Goal: Navigation & Orientation: Find specific page/section

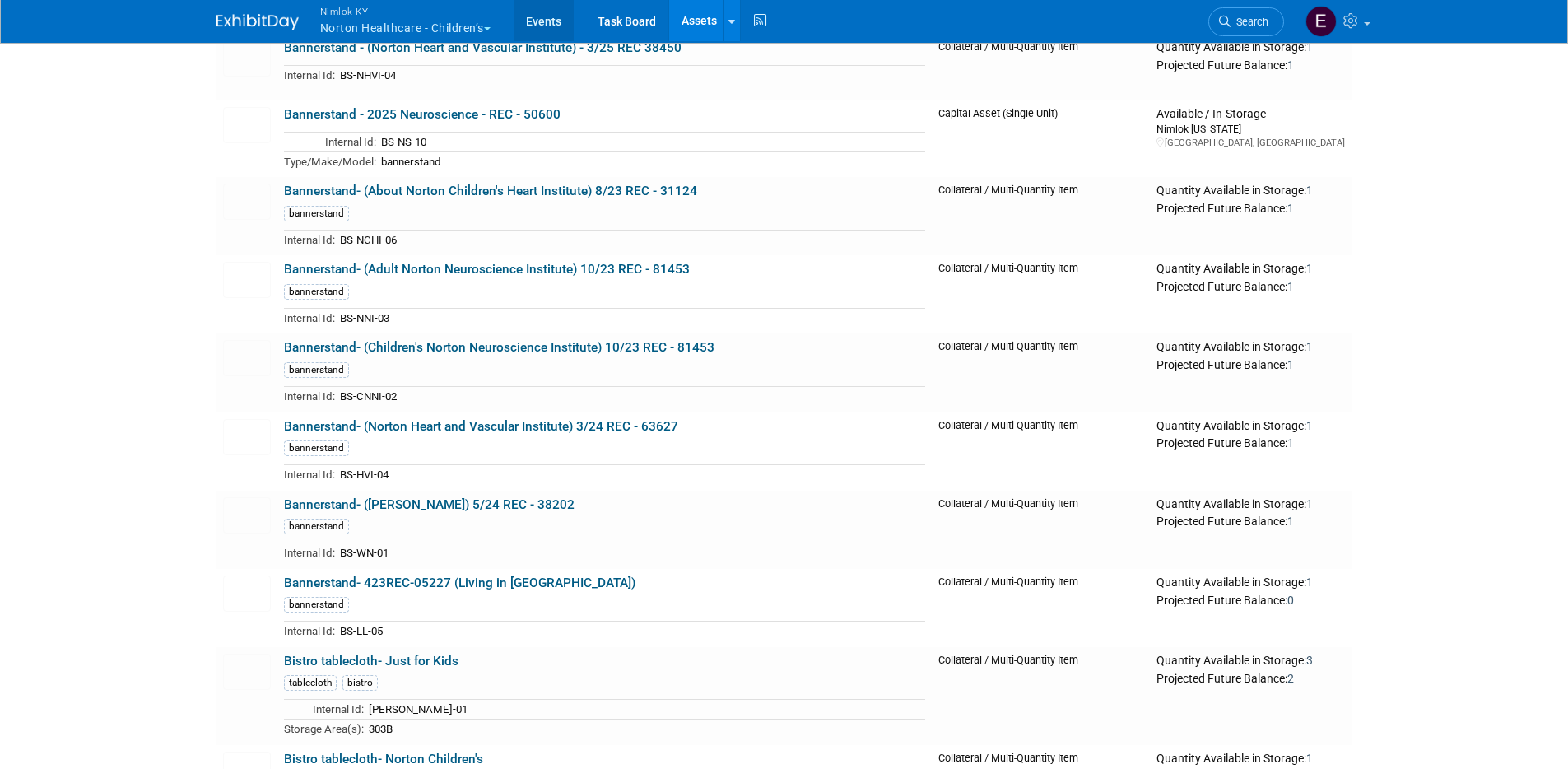
click at [527, 18] on link "Events" at bounding box center [543, 20] width 60 height 41
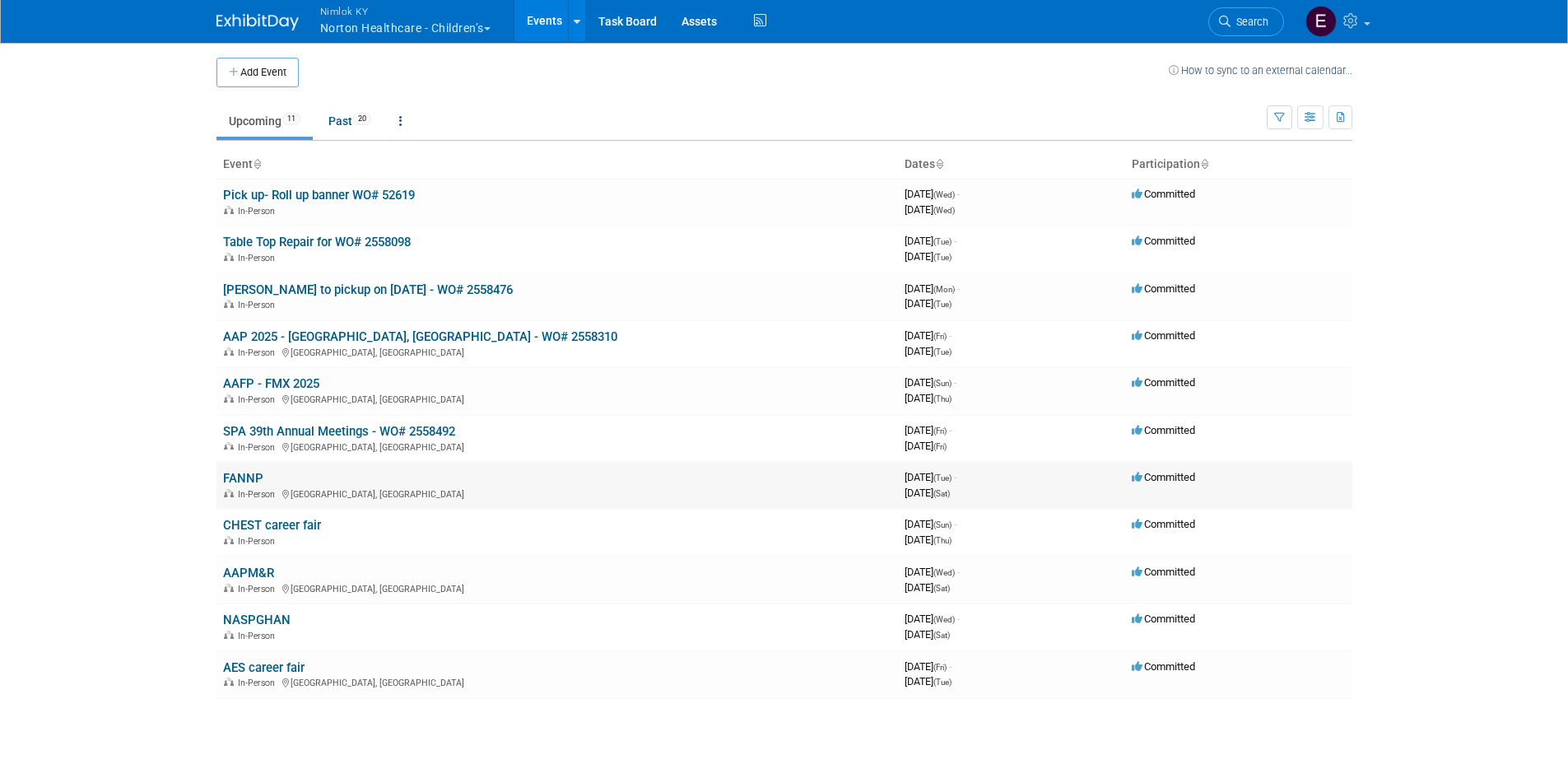
click at [243, 475] on link "FANNP" at bounding box center [243, 478] width 41 height 15
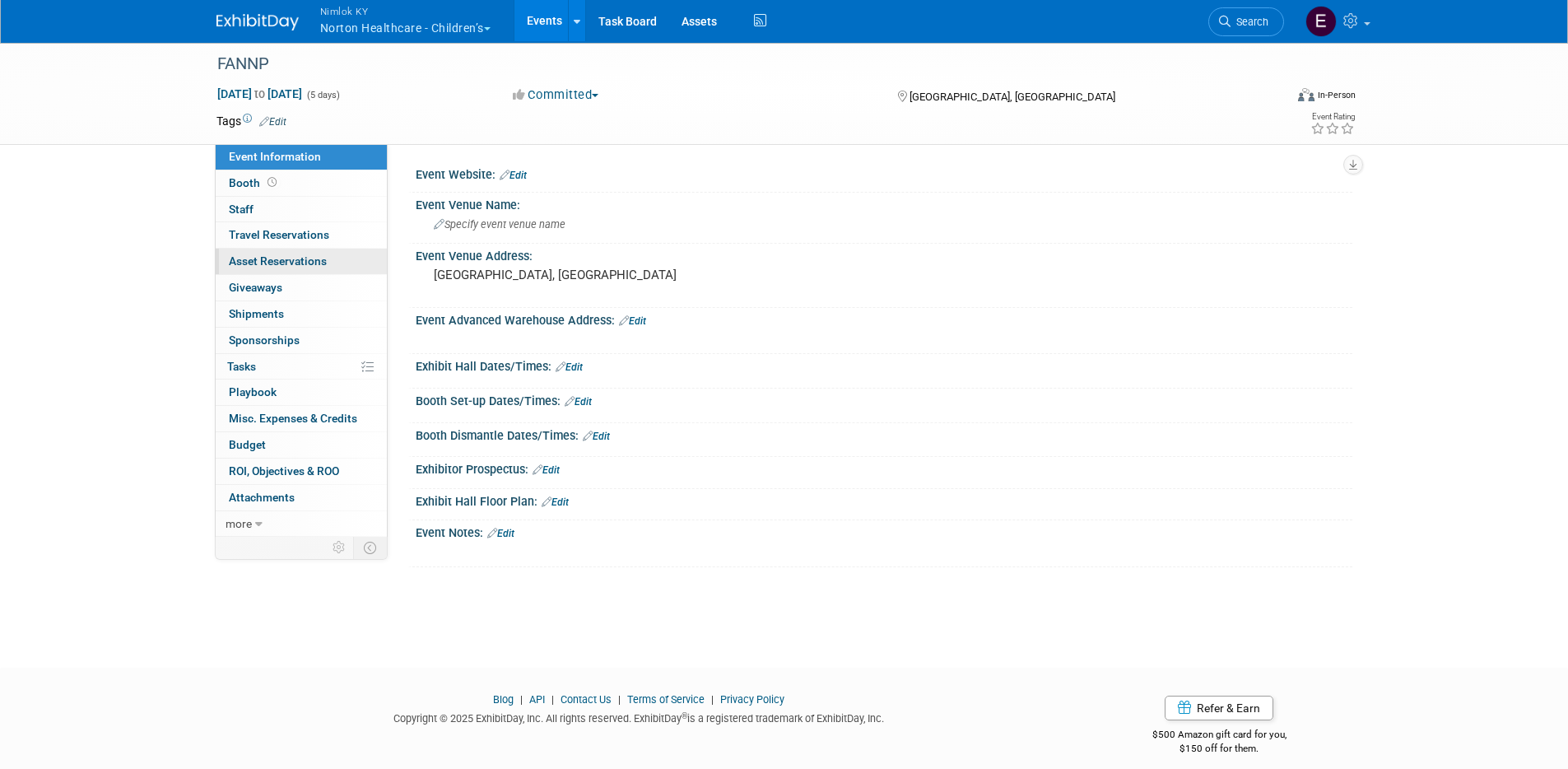
click at [267, 263] on span "Asset Reservations 0" at bounding box center [278, 260] width 98 height 13
